Goal: Entertainment & Leisure: Consume media (video, audio)

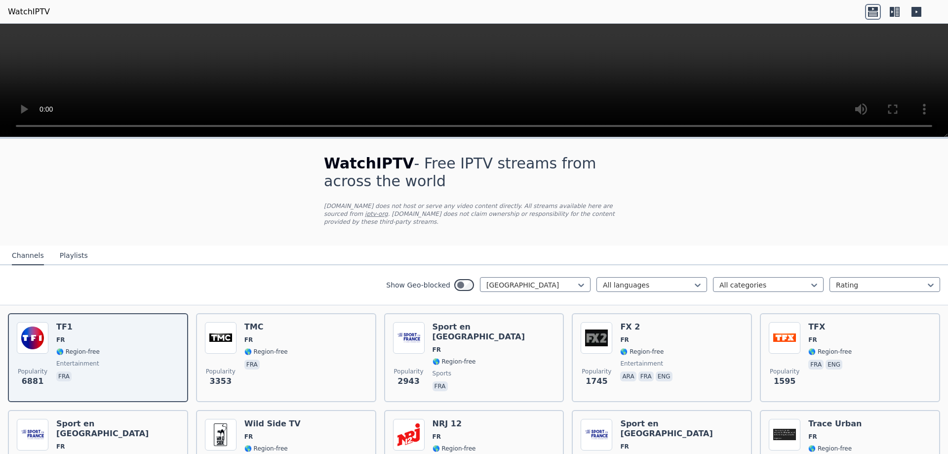
click at [121, 344] on div "Popularity 6881 TF1 FR 🌎 Region-free entertainment fra" at bounding box center [98, 357] width 162 height 71
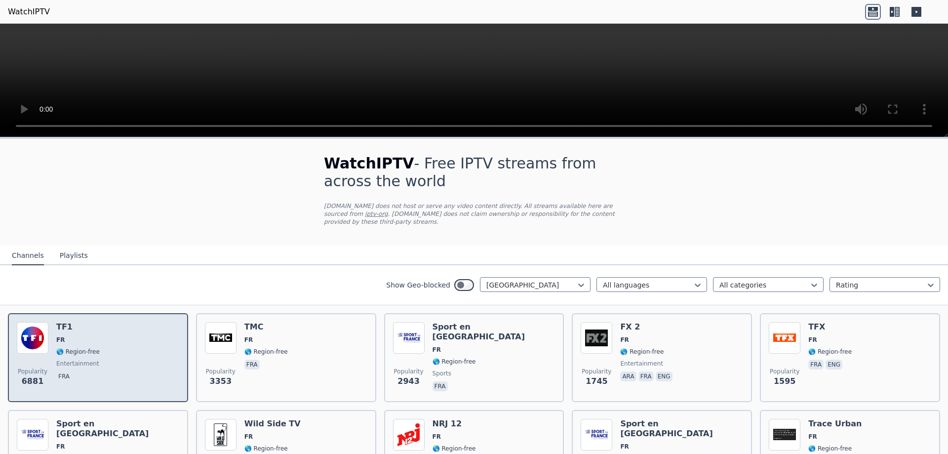
click at [125, 342] on div "Popularity 6881 TF1 FR 🌎 Region-free entertainment fra" at bounding box center [98, 357] width 162 height 71
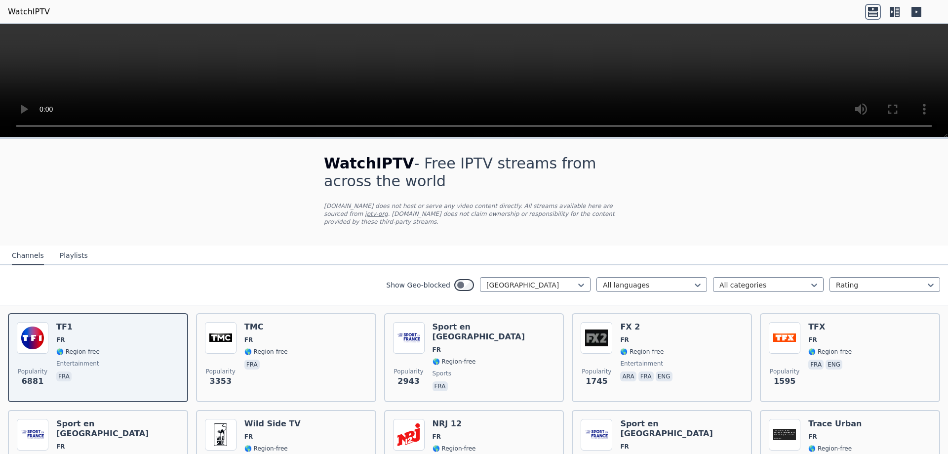
click at [235, 74] on video at bounding box center [474, 81] width 948 height 114
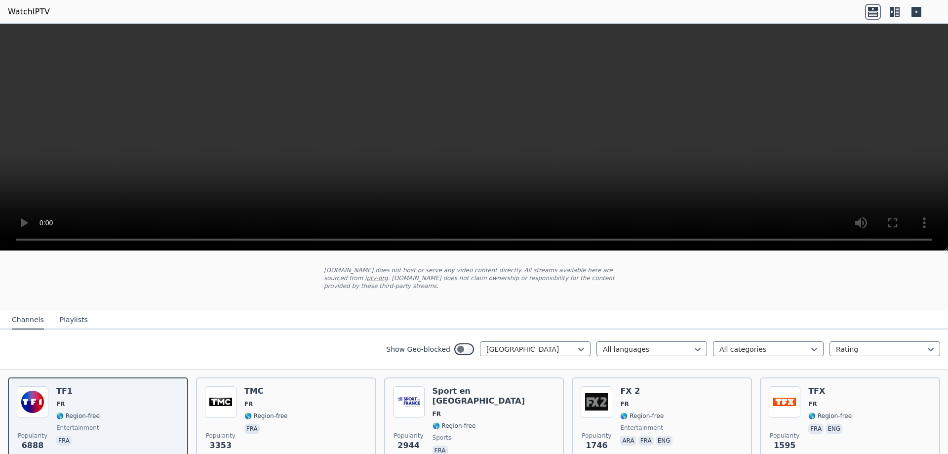
scroll to position [99, 0]
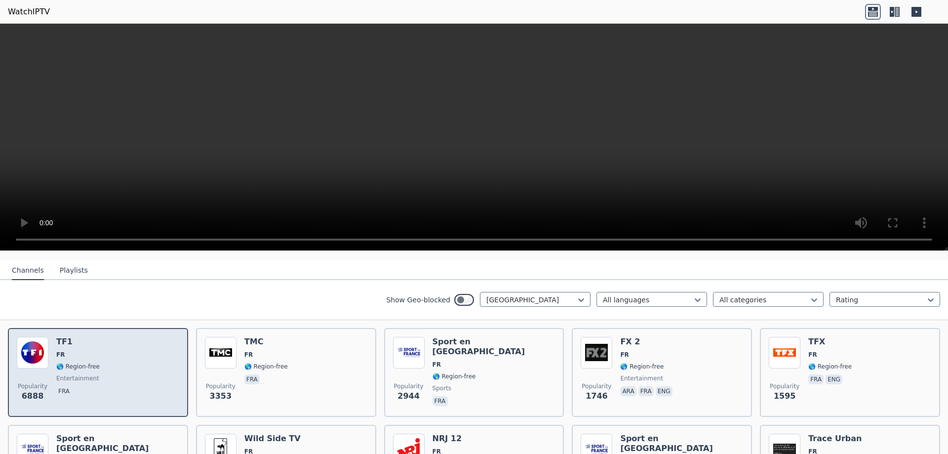
click at [116, 362] on div "Popularity 6888 TF1 FR 🌎 Region-free entertainment fra" at bounding box center [98, 372] width 162 height 71
click at [128, 359] on div "Popularity 6888 TF1 FR 🌎 Region-free entertainment fra" at bounding box center [98, 372] width 162 height 71
